Goal: Information Seeking & Learning: Find specific fact

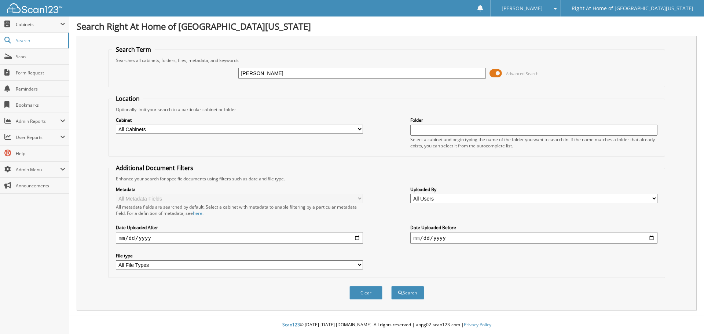
type input "[PERSON_NAME]"
click at [395, 295] on button "Search" at bounding box center [407, 293] width 33 height 14
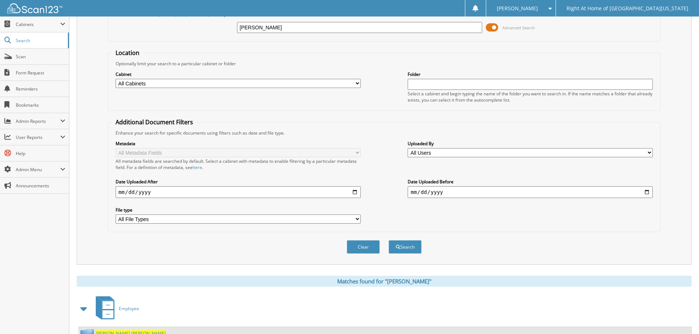
scroll to position [76, 0]
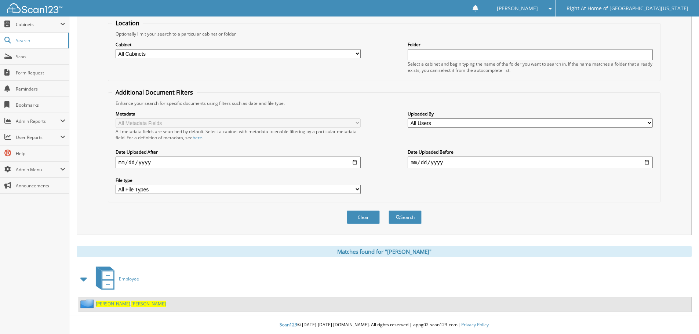
click at [104, 301] on span "[PERSON_NAME]" at bounding box center [113, 304] width 34 height 6
